Goal: Information Seeking & Learning: Check status

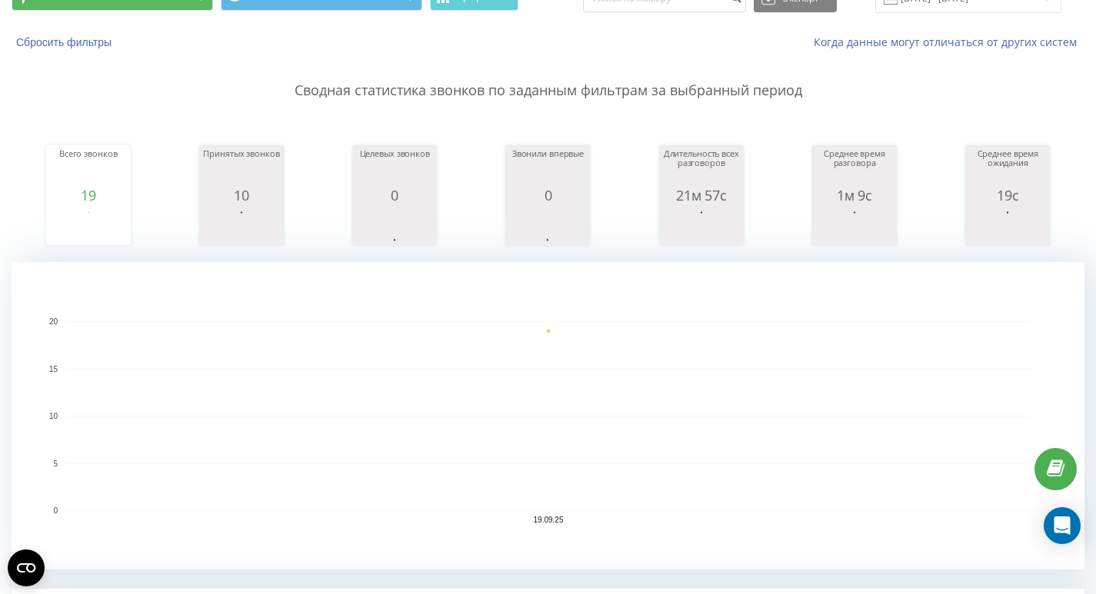
scroll to position [75, 0]
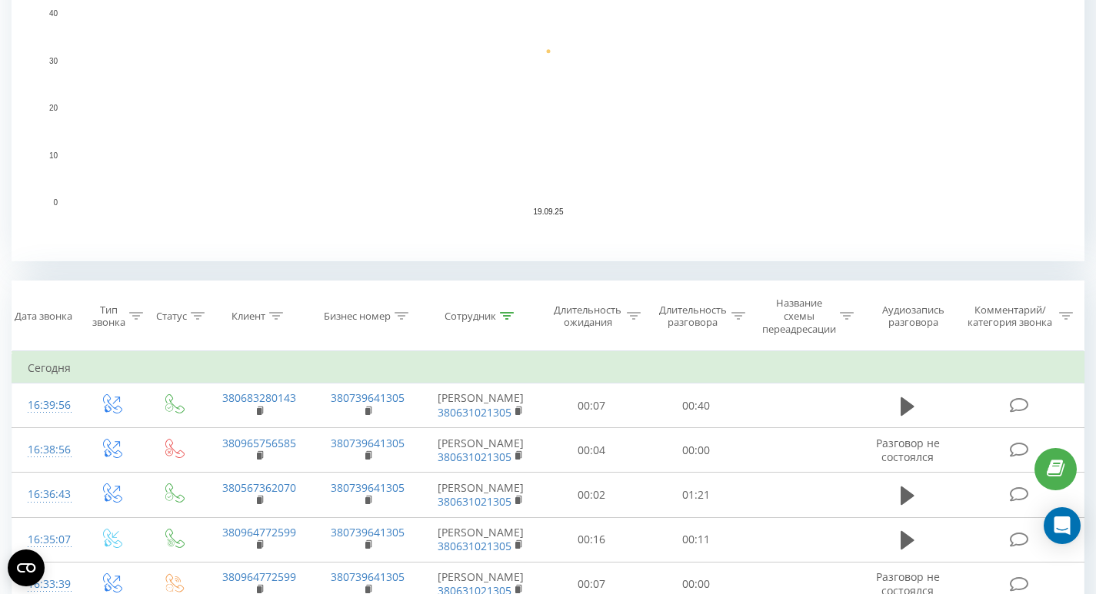
scroll to position [385, 0]
click at [505, 315] on icon at bounding box center [507, 315] width 14 height 8
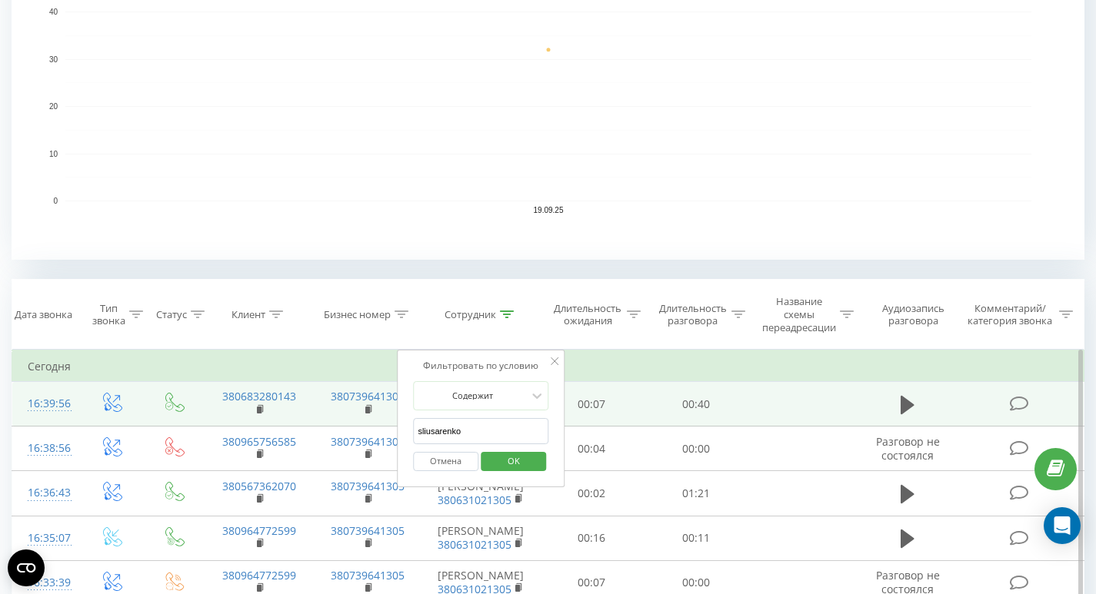
drag, startPoint x: 479, startPoint y: 425, endPoint x: 336, endPoint y: 425, distance: 143.0
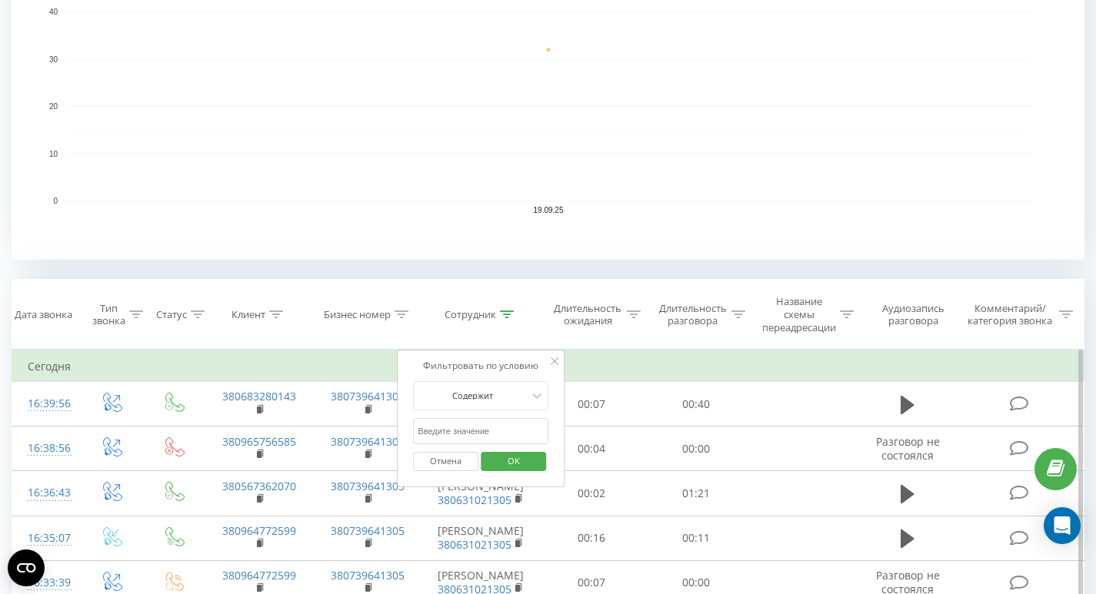
click at [422, 435] on input "text" at bounding box center [480, 431] width 135 height 27
type input "kutsopera"
click at [506, 466] on span "OK" at bounding box center [513, 461] width 43 height 24
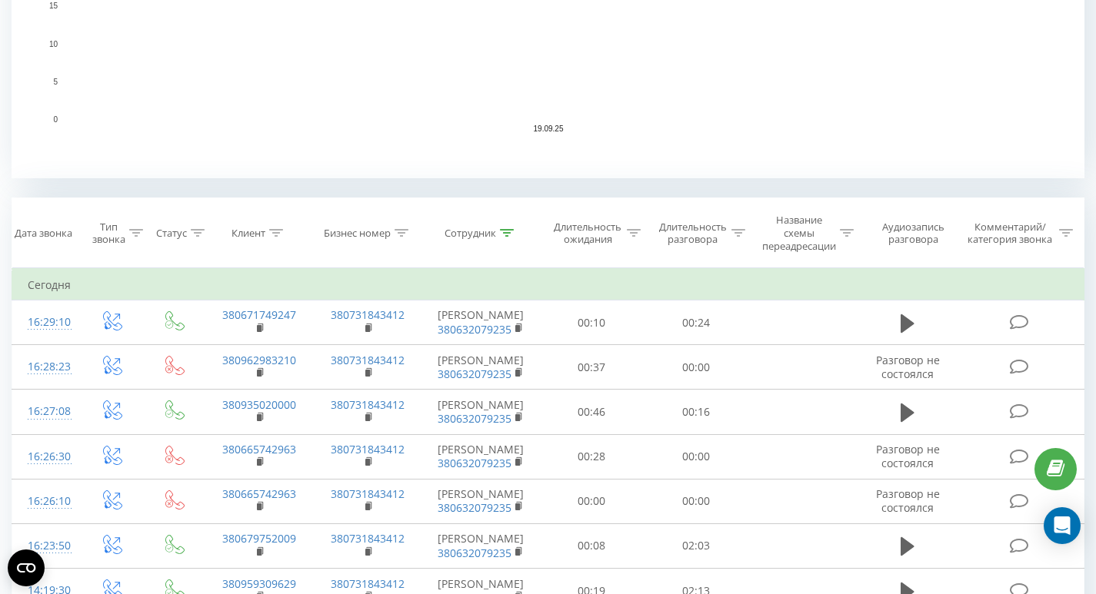
scroll to position [463, 0]
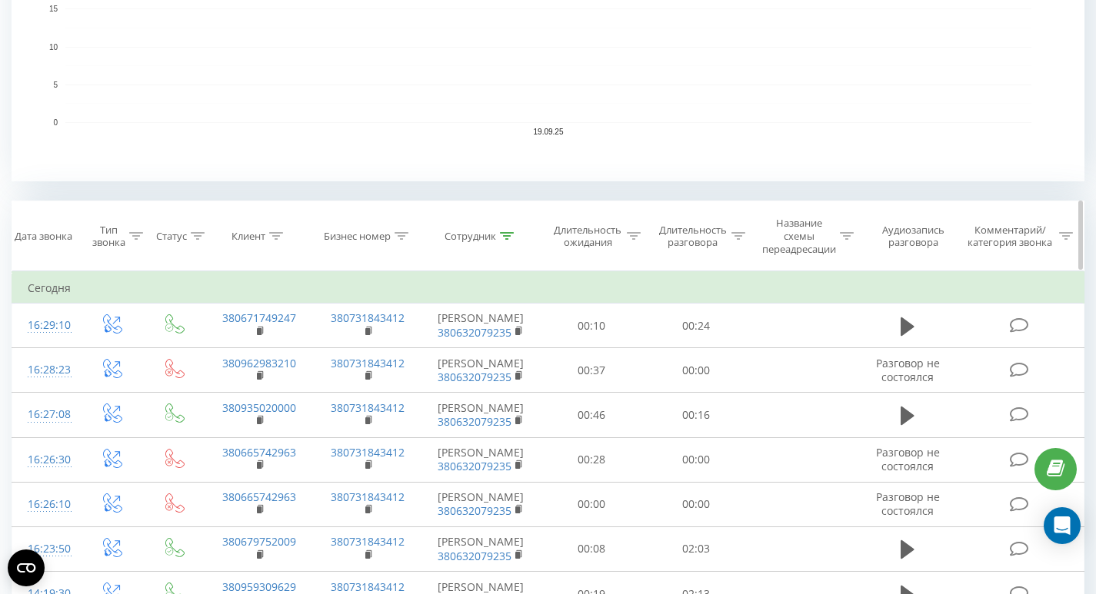
click at [507, 237] on icon at bounding box center [507, 236] width 14 height 8
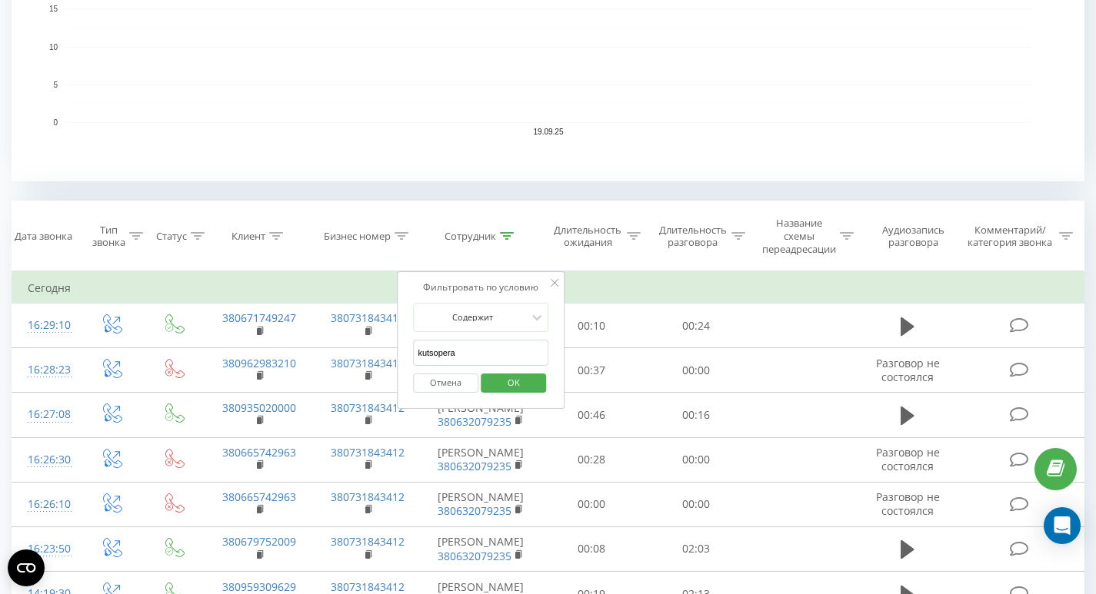
drag, startPoint x: 488, startPoint y: 345, endPoint x: 398, endPoint y: 345, distance: 90.7
click at [398, 345] on div "Фильтровать по условию Содержит kutsopera Отмена OK" at bounding box center [481, 340] width 168 height 138
click at [435, 358] on input "text" at bounding box center [480, 353] width 135 height 27
type input "sliusarenko"
click at [505, 374] on span "OK" at bounding box center [513, 383] width 43 height 24
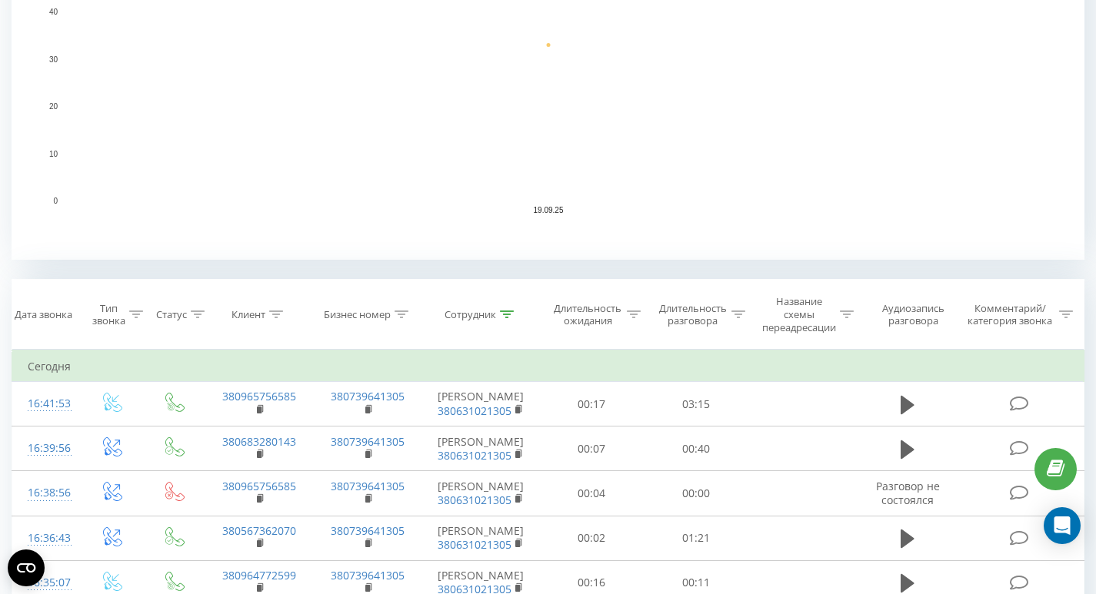
scroll to position [301, 0]
